Goal: Information Seeking & Learning: Learn about a topic

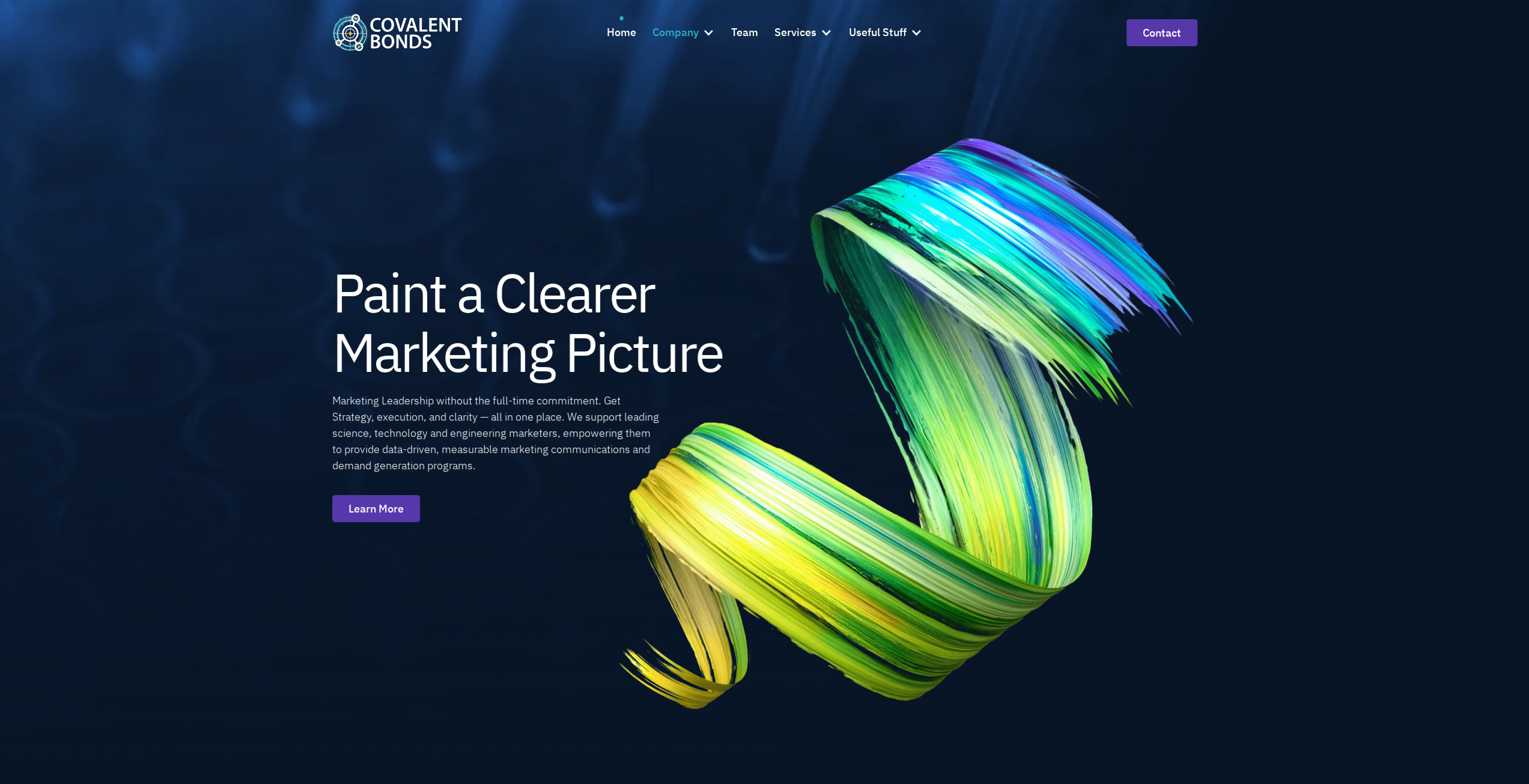
click at [666, 35] on div "Company" at bounding box center [675, 33] width 46 height 18
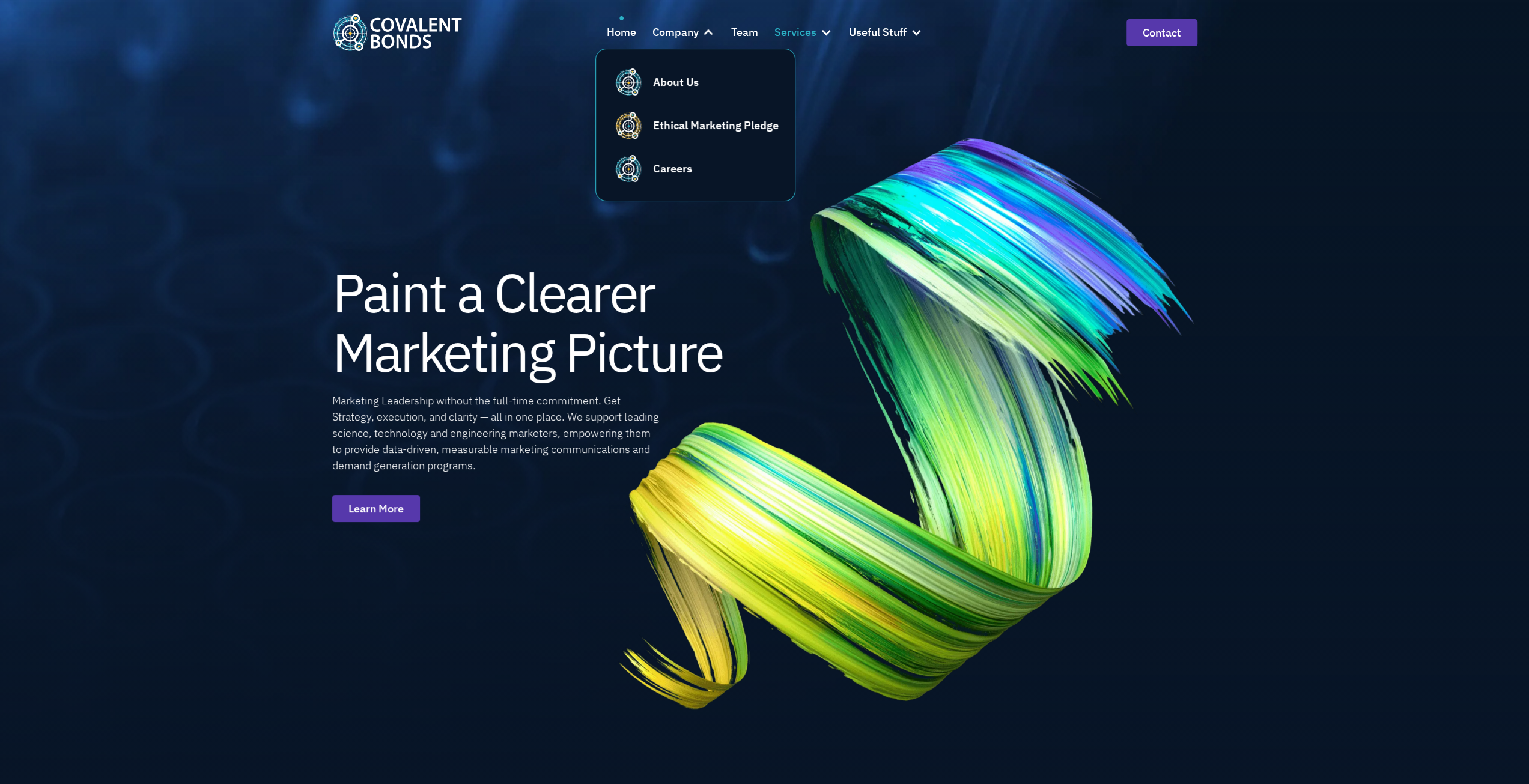
click at [788, 32] on div "Services" at bounding box center [795, 33] width 42 height 18
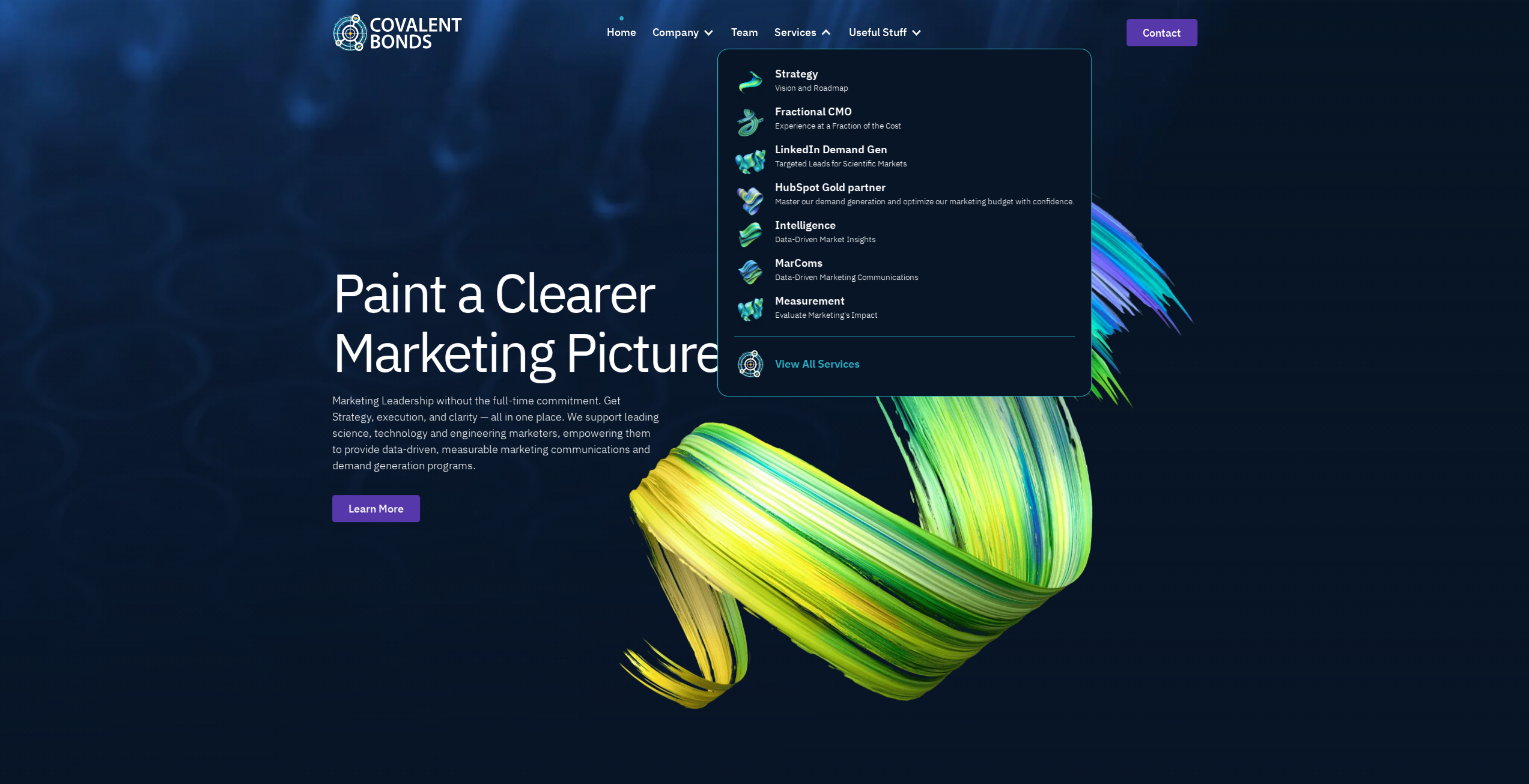
click at [803, 360] on div "View All Services" at bounding box center [818, 363] width 85 height 16
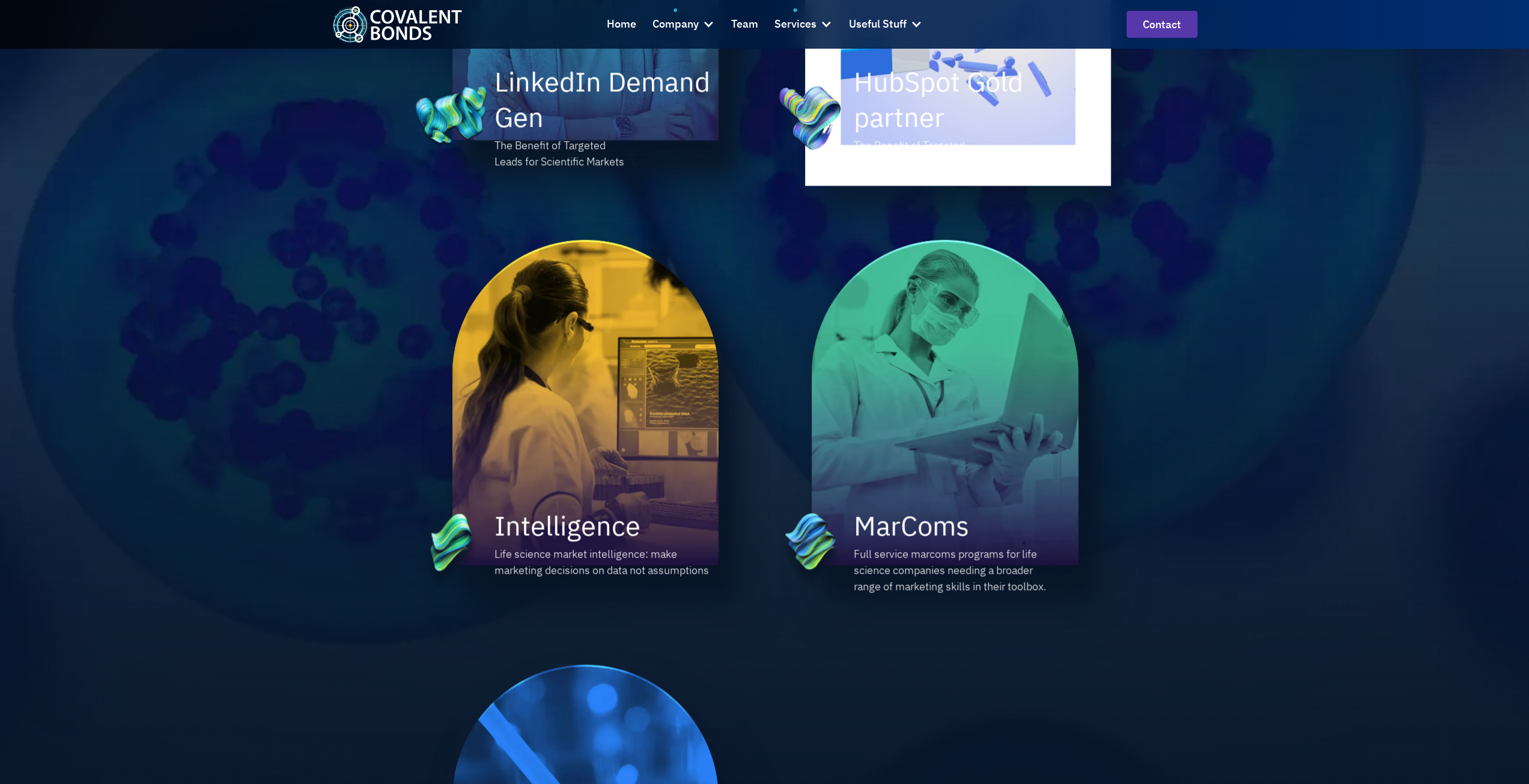
scroll to position [1261, 0]
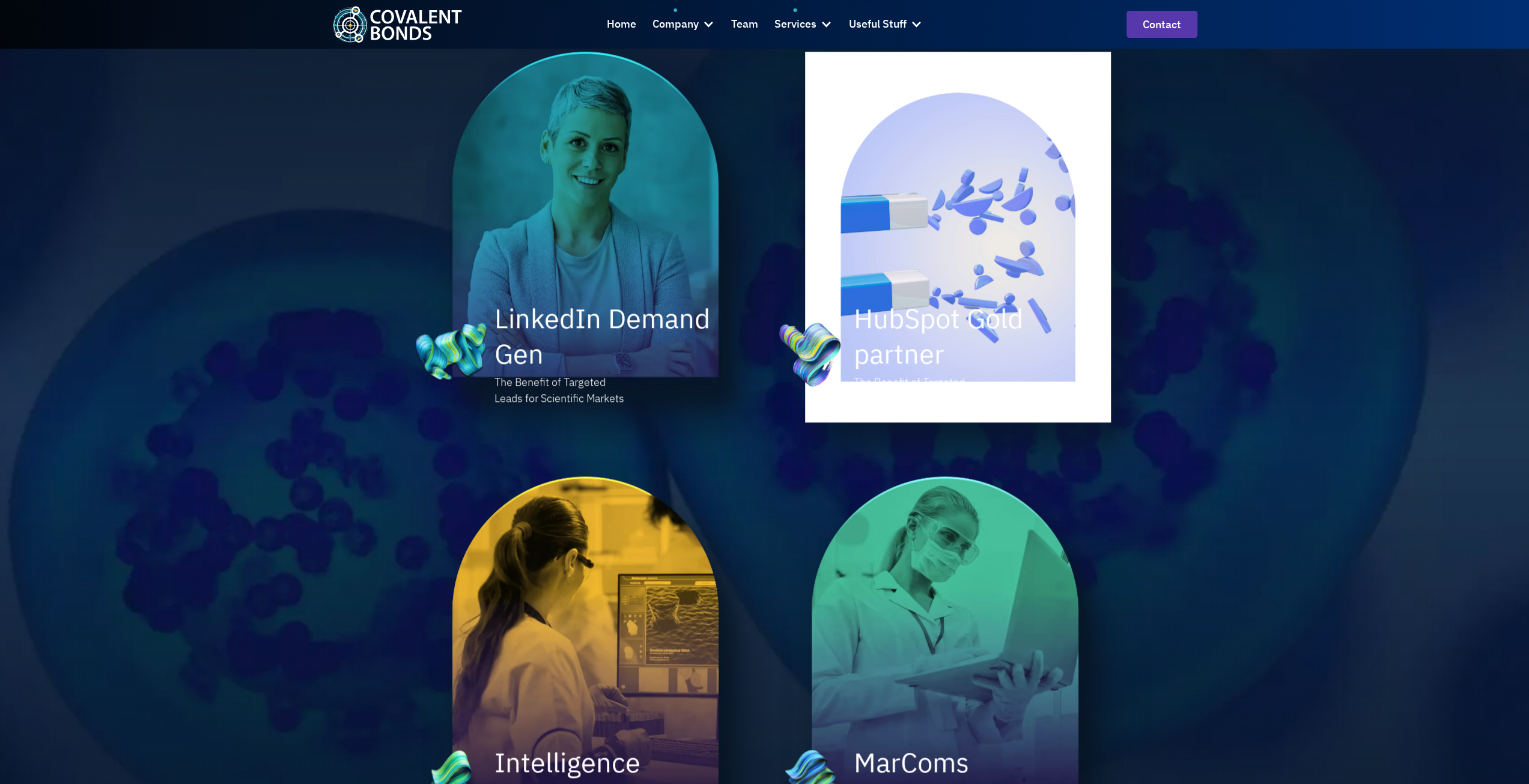
click at [929, 234] on img at bounding box center [957, 237] width 306 height 370
